Goal: Information Seeking & Learning: Learn about a topic

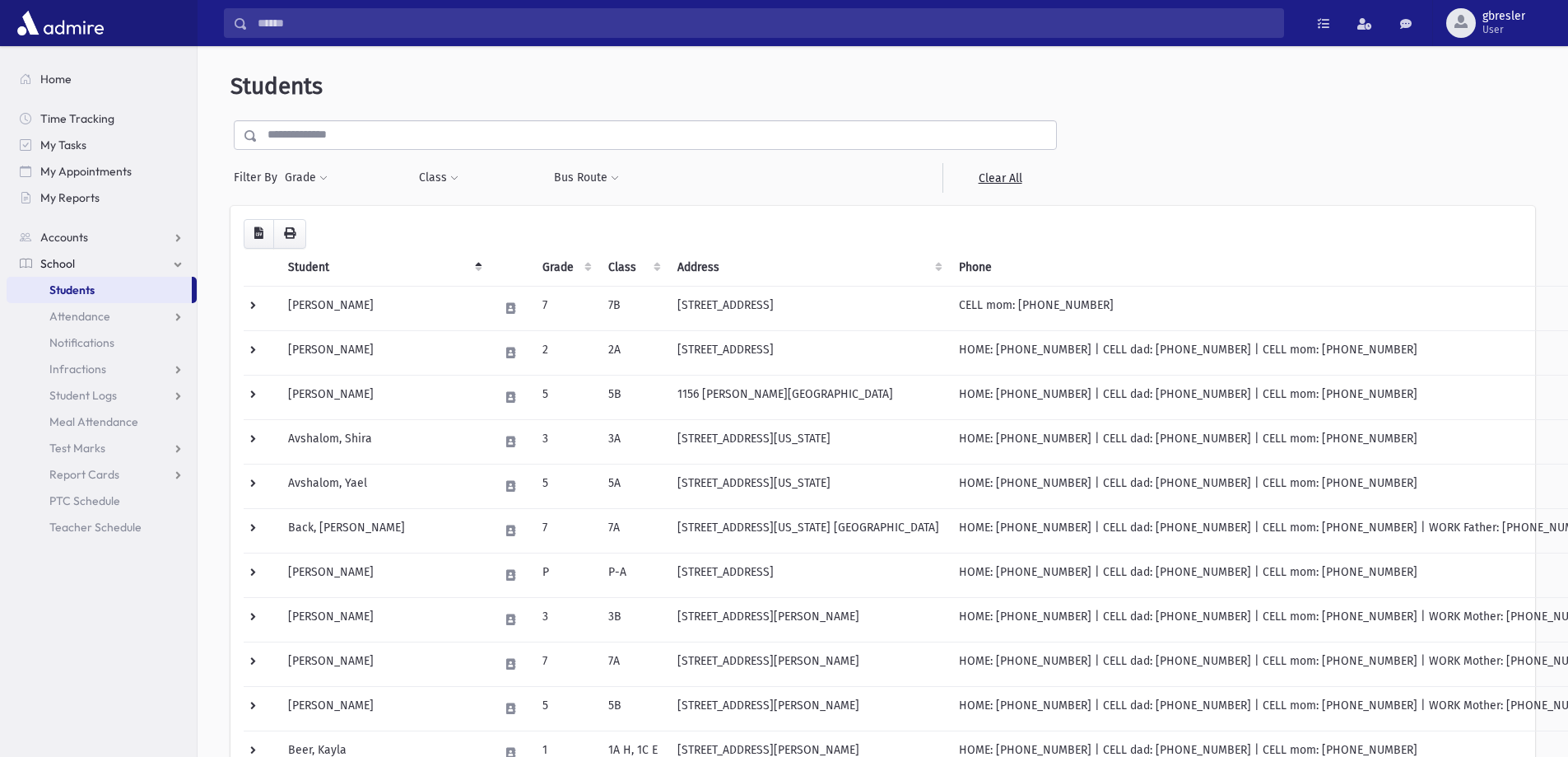
click at [437, 139] on input "text" at bounding box center [657, 134] width 799 height 30
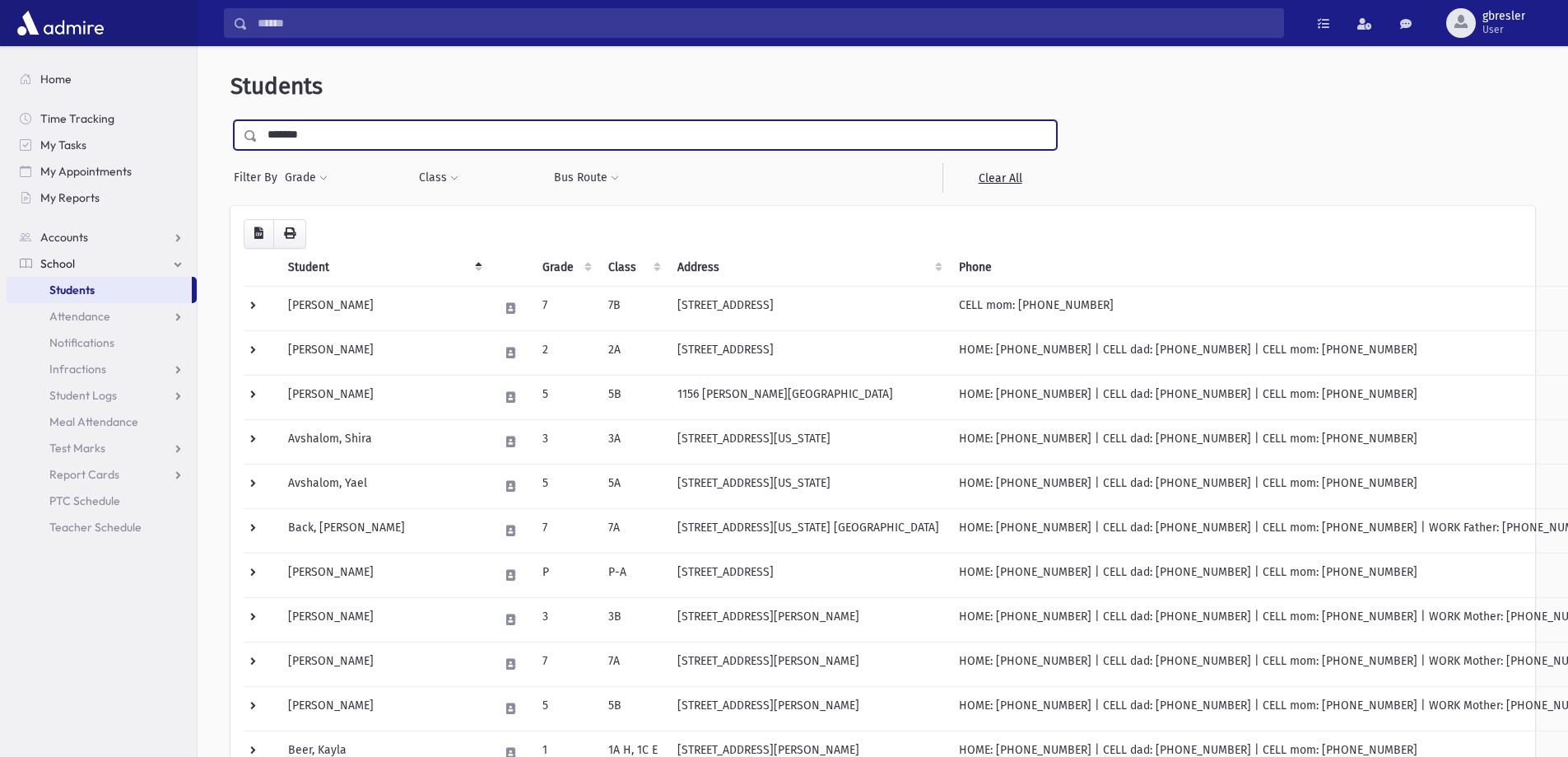
type input "*******"
click at [230, 120] on input "submit" at bounding box center [253, 131] width 46 height 22
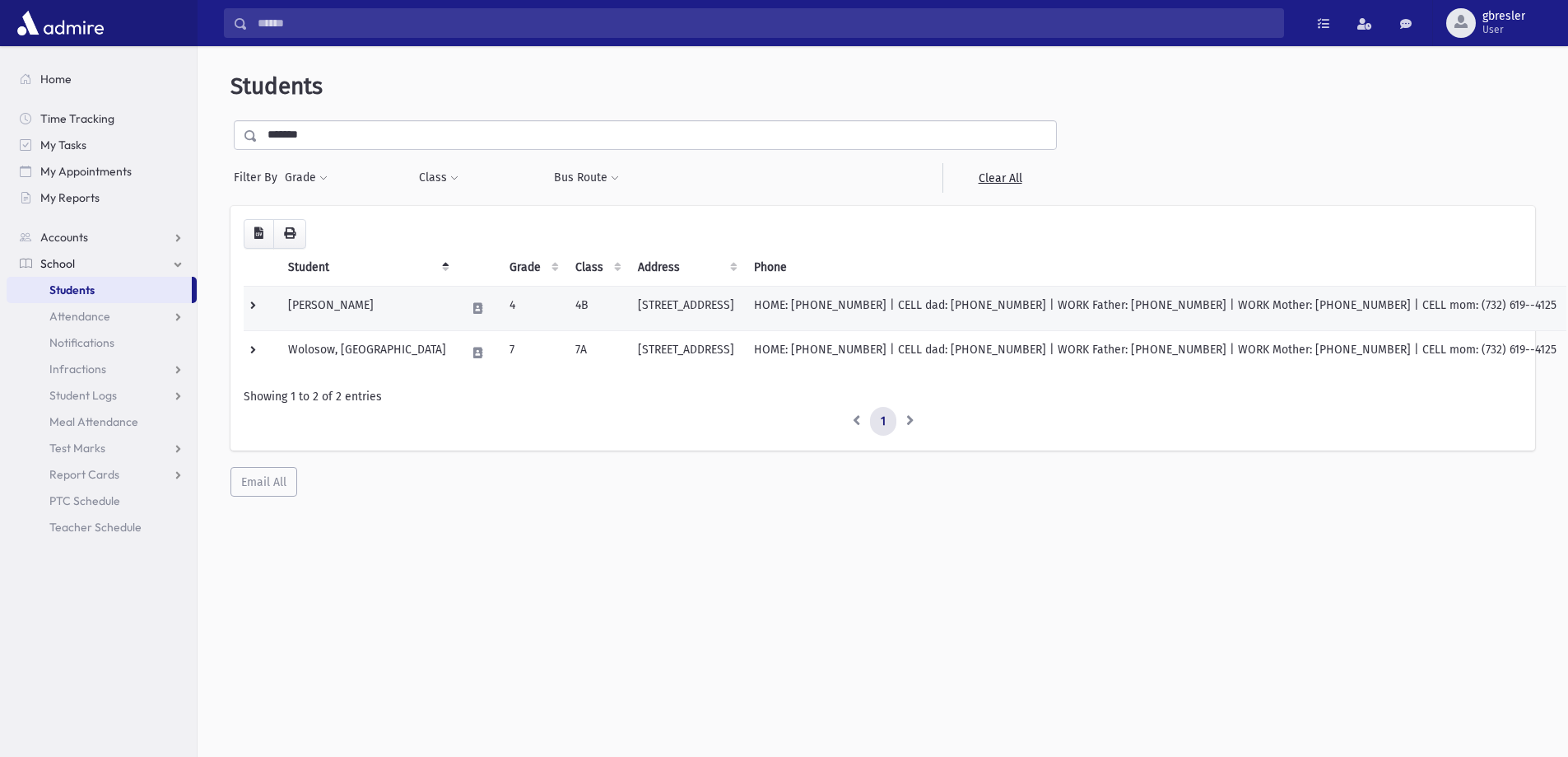
click at [364, 306] on td "Wolosow, Miriam" at bounding box center [367, 307] width 178 height 44
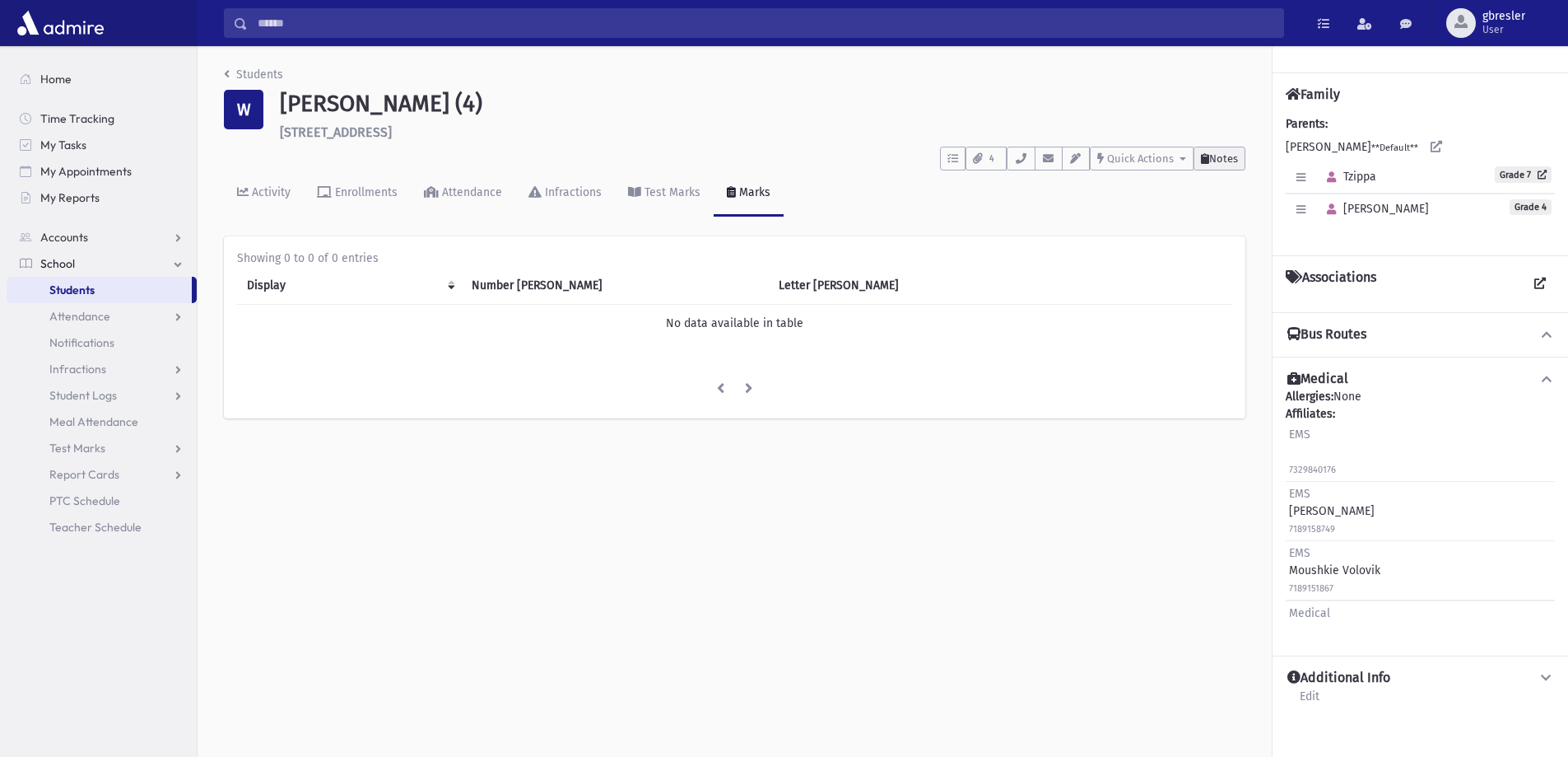
click at [1234, 161] on span "Notes" at bounding box center [1224, 159] width 29 height 13
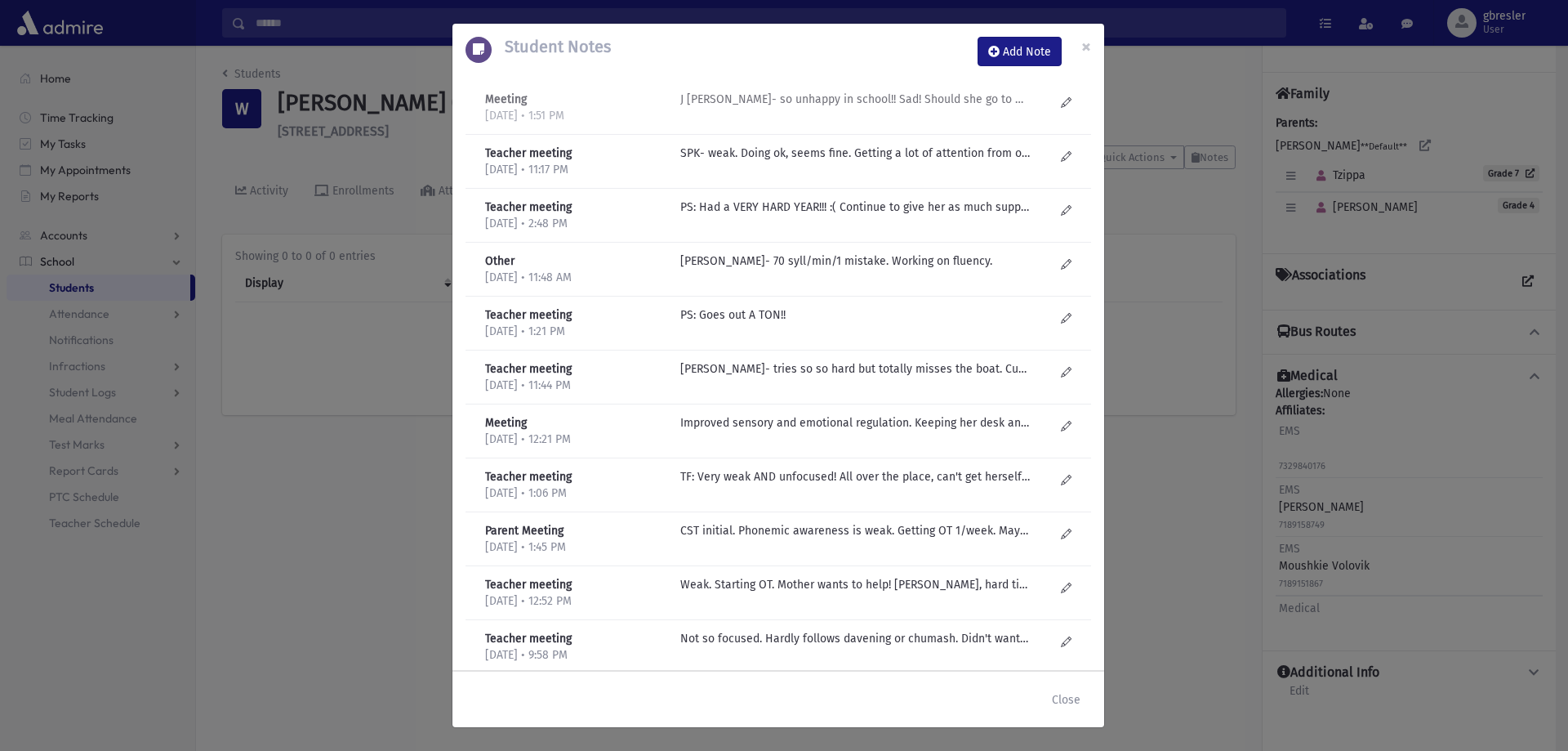
click at [926, 102] on p "J [PERSON_NAME]- so unhappy in school!! Sad! Should she go to Mekor Hachinuch?" at bounding box center [854, 100] width 349 height 17
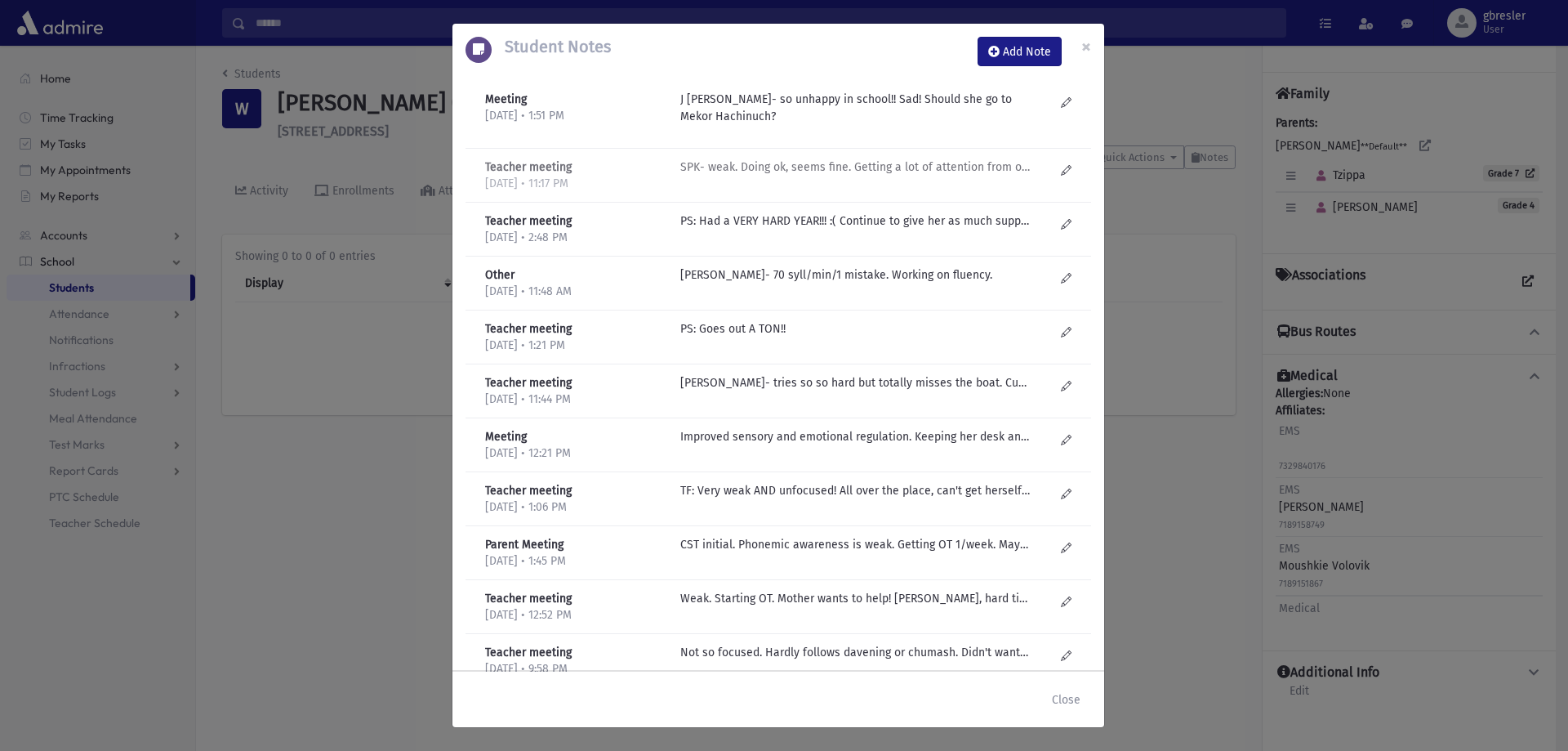
click at [890, 164] on p "SPK- weak. Doing ok, seems fine. Getting a lot of attention from organizations …" at bounding box center [854, 167] width 349 height 17
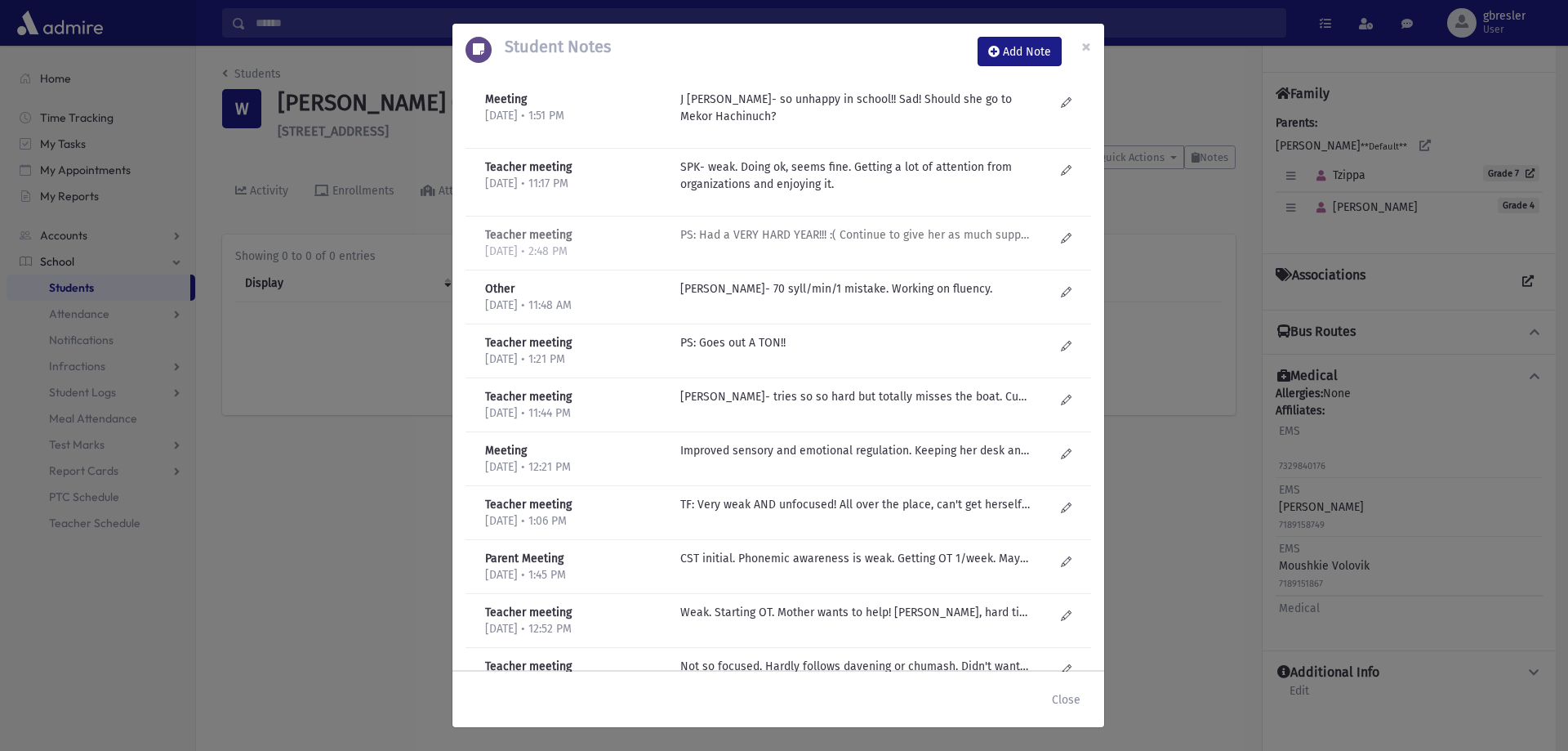
click at [830, 233] on p "PS: Had a VERY HARD YEAR!!! :( Continue to give her as much support as possible…" at bounding box center [854, 235] width 349 height 17
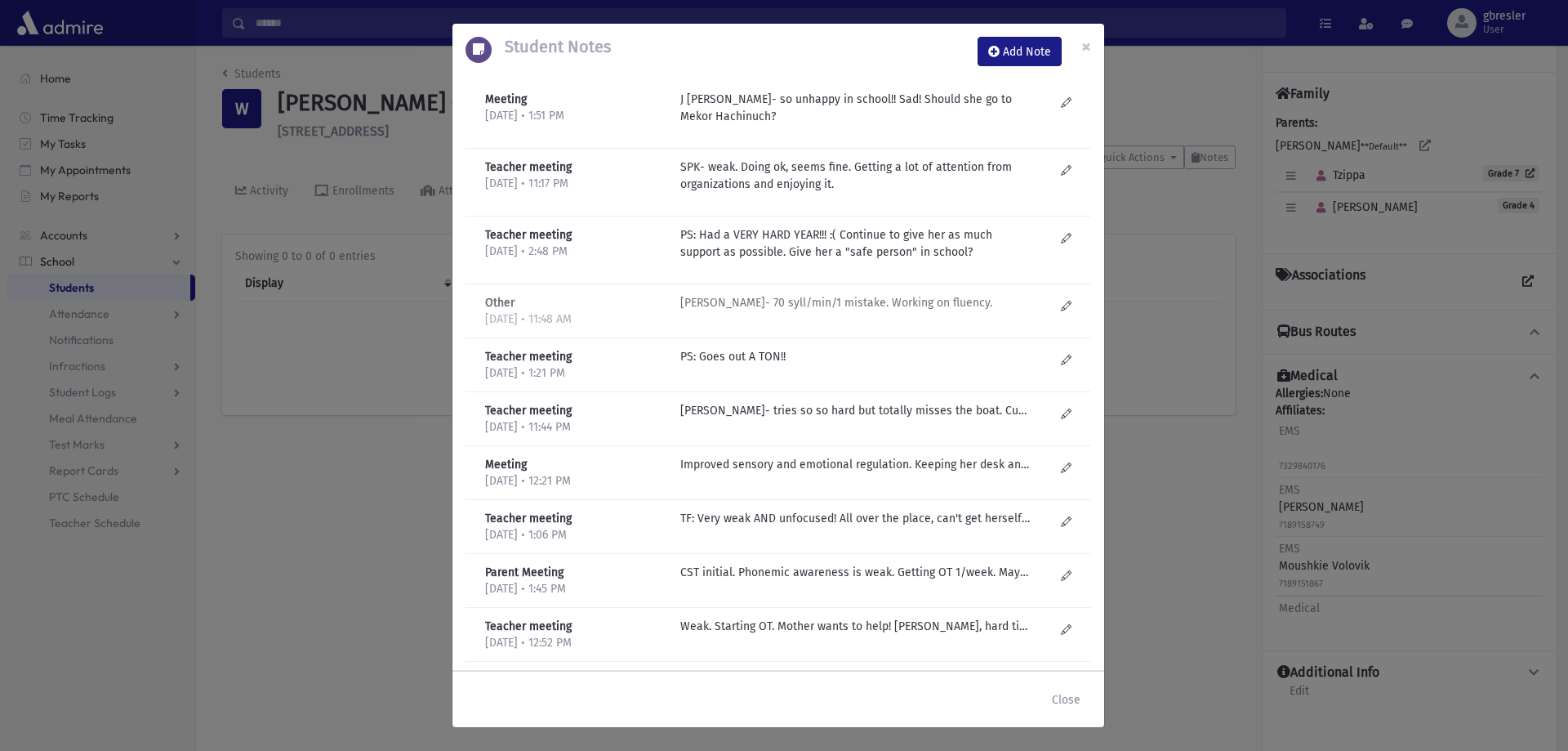
click at [801, 308] on p "[PERSON_NAME]- 70 syll/min/1 mistake. Working on fluency." at bounding box center [854, 303] width 349 height 17
click at [746, 356] on p "PS: Goes out A TON!!" at bounding box center [854, 357] width 349 height 17
click at [741, 410] on p "[PERSON_NAME]- tries so so hard but totally misses the boat. Cute and means so …" at bounding box center [854, 411] width 349 height 17
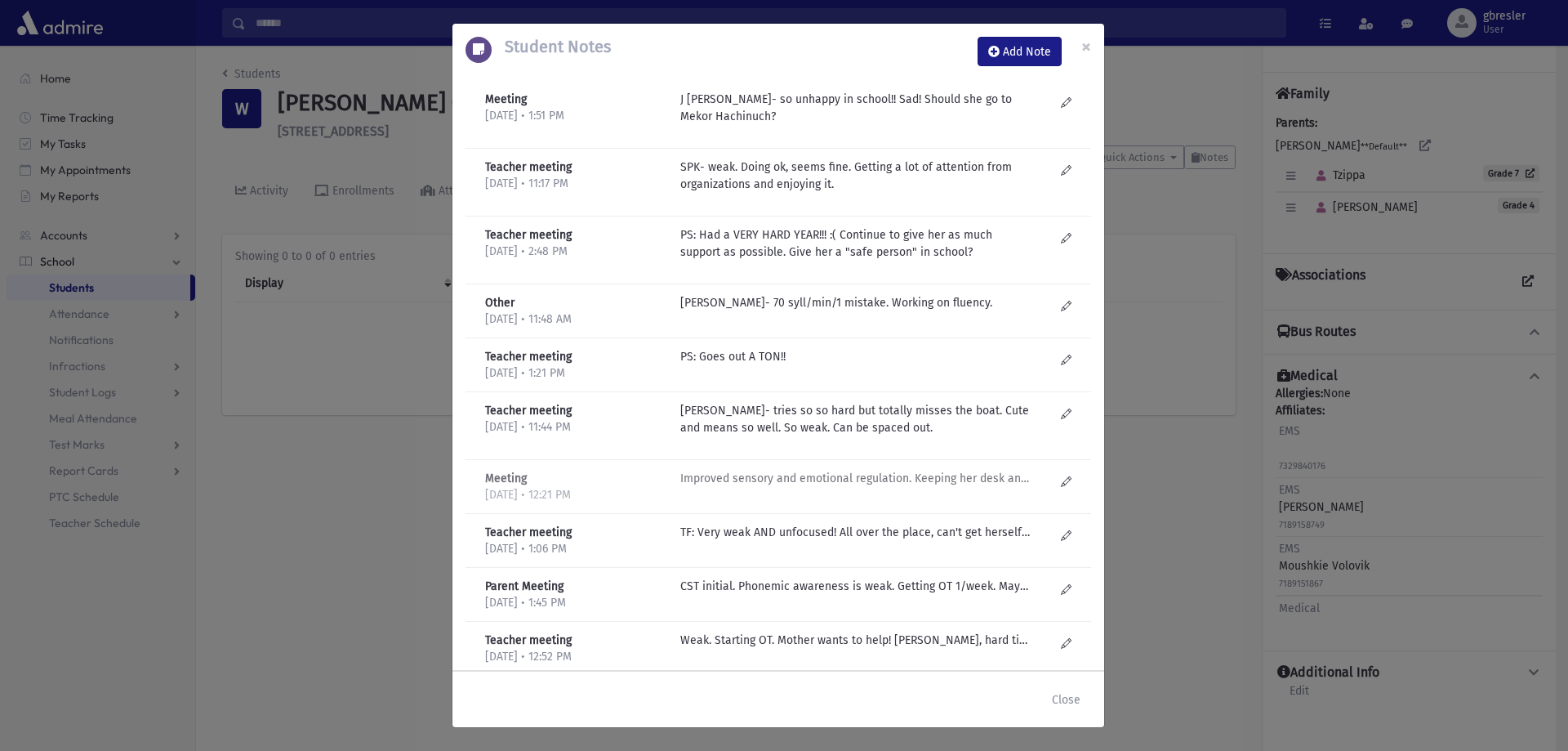
click at [772, 481] on p "Improved sensory and emotional regulation. Keeping her desk and cubby more orga…" at bounding box center [854, 479] width 349 height 17
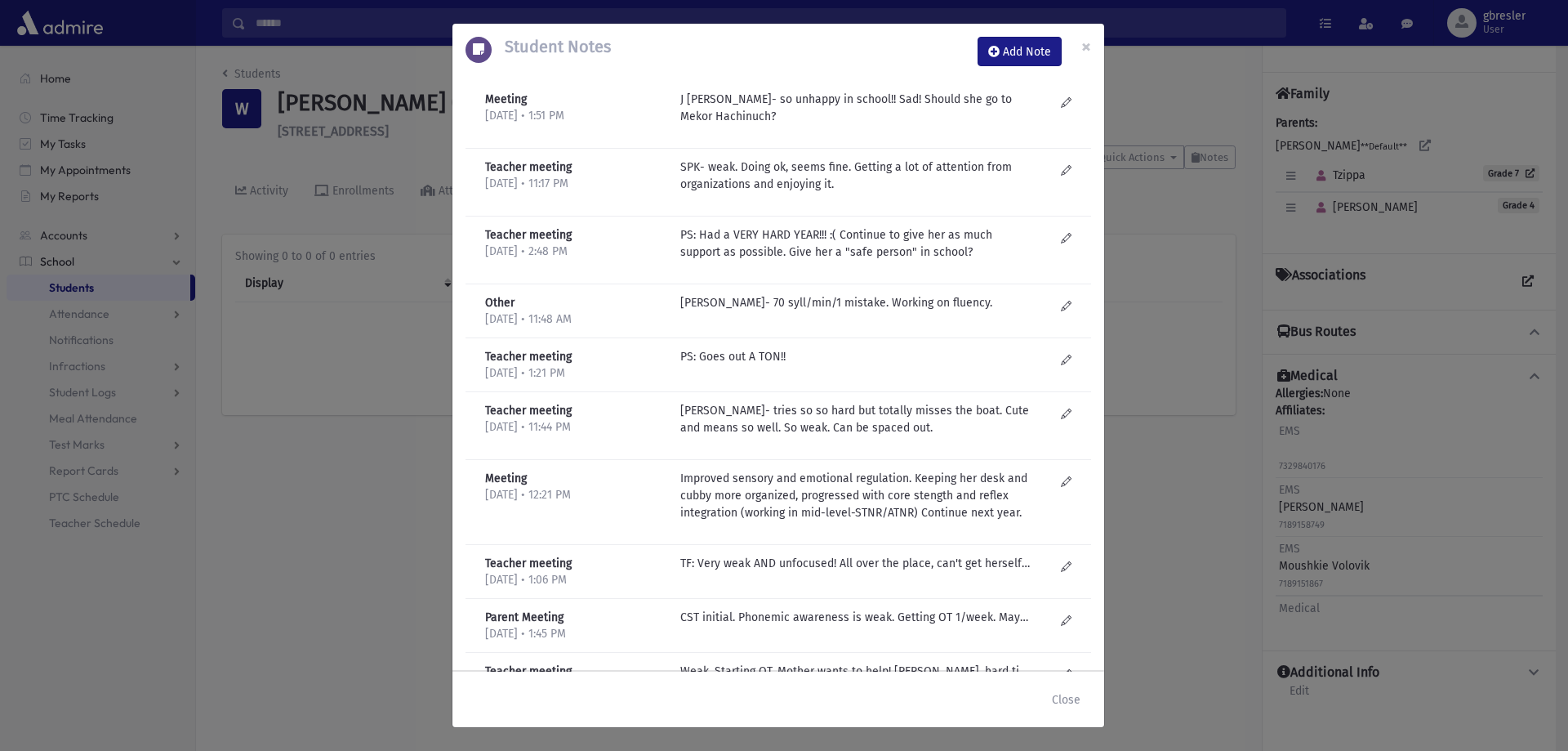
drag, startPoint x: 835, startPoint y: 696, endPoint x: 881, endPoint y: 54, distance: 643.6
click at [881, 54] on div "Student Notes Add Note ×" at bounding box center [778, 52] width 651 height 56
click at [1081, 37] on span "×" at bounding box center [1086, 47] width 10 height 23
